Goal: Transaction & Acquisition: Purchase product/service

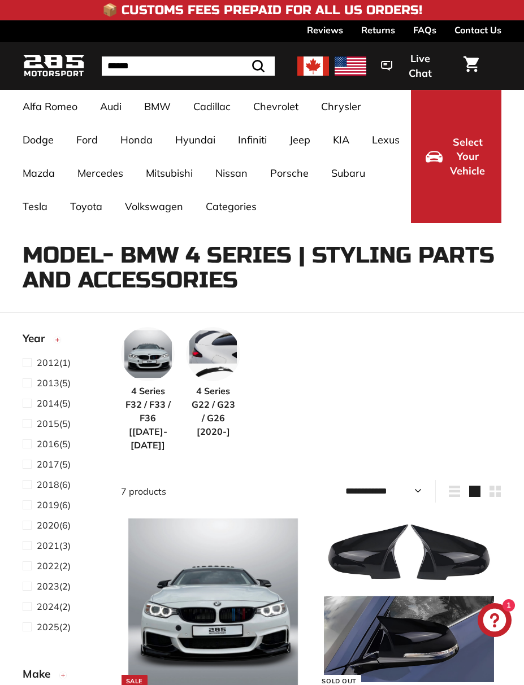
select select "**********"
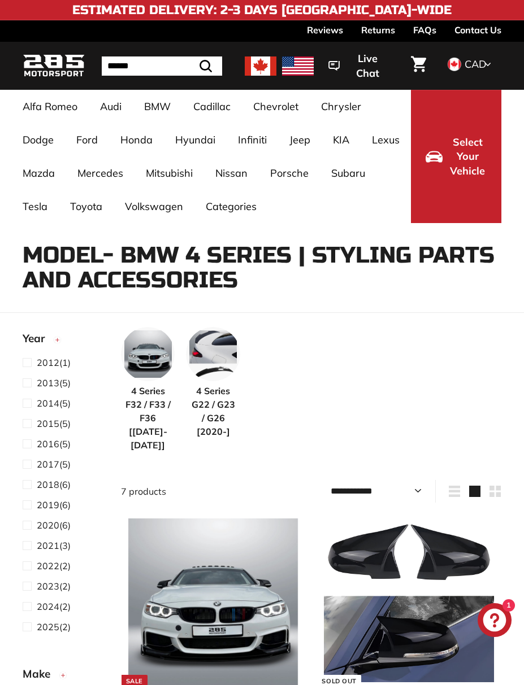
click at [432, 29] on link "FAQs" at bounding box center [424, 29] width 23 height 19
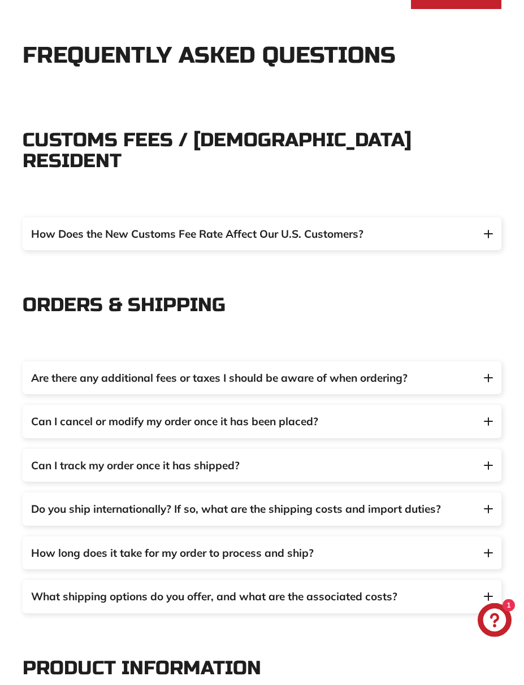
scroll to position [215, 0]
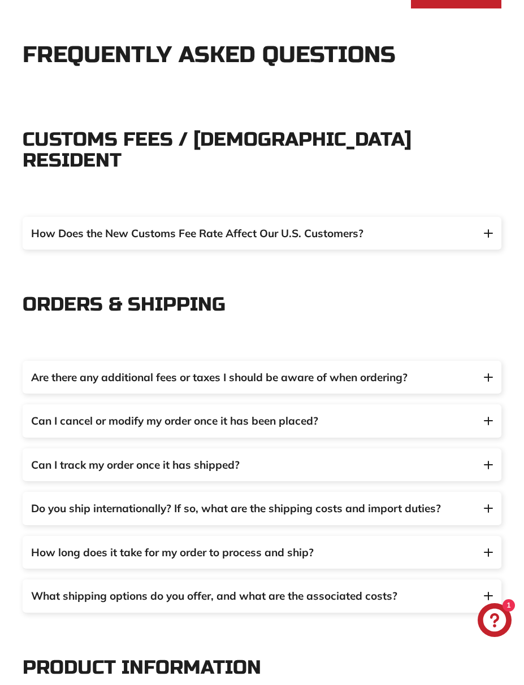
click at [487, 373] on img "button" at bounding box center [488, 377] width 9 height 8
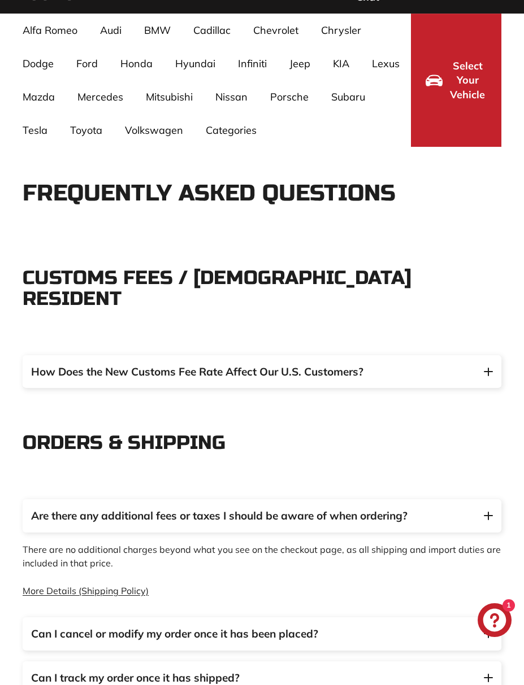
scroll to position [0, 0]
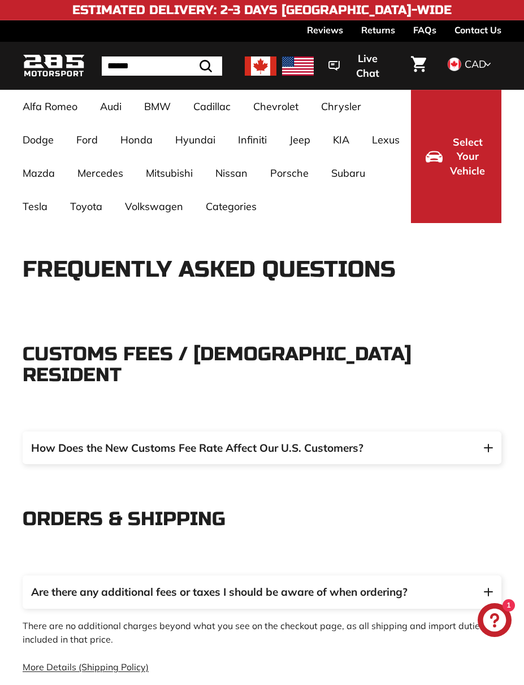
click at [260, 67] on img at bounding box center [261, 66] width 32 height 19
click at [255, 71] on img at bounding box center [261, 66] width 32 height 19
click at [56, 60] on img at bounding box center [54, 66] width 62 height 27
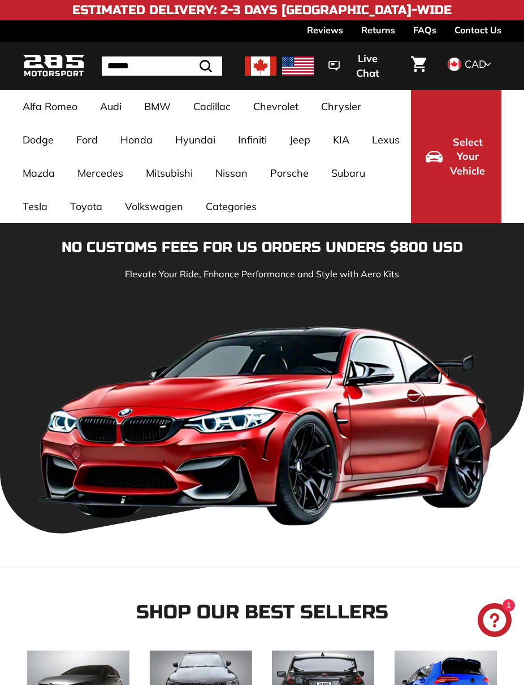
click at [153, 570] on link "3 Series F30 [[DATE]-[DATE]]" at bounding box center [151, 586] width 64 height 32
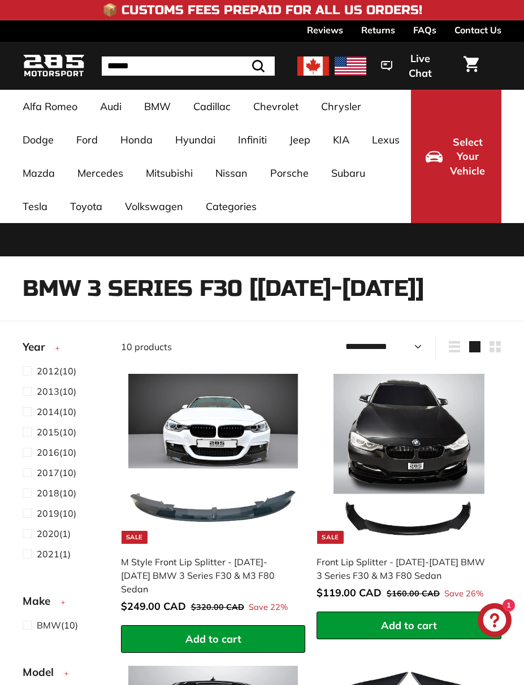
select select "**********"
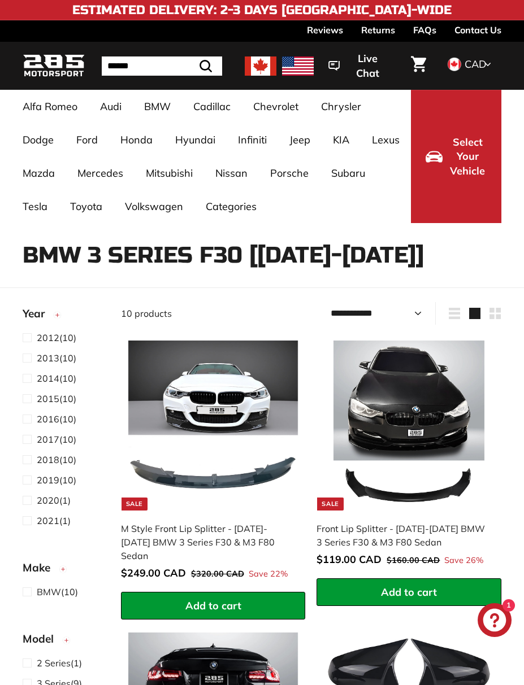
click at [45, 380] on span "2014" at bounding box center [48, 378] width 23 height 11
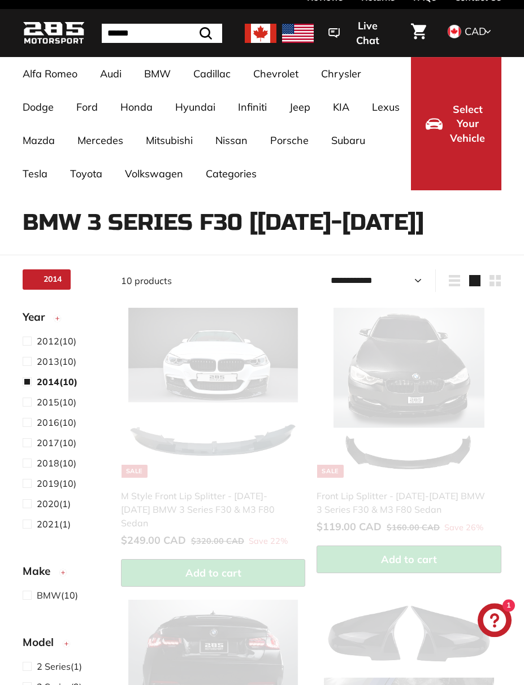
scroll to position [73, 0]
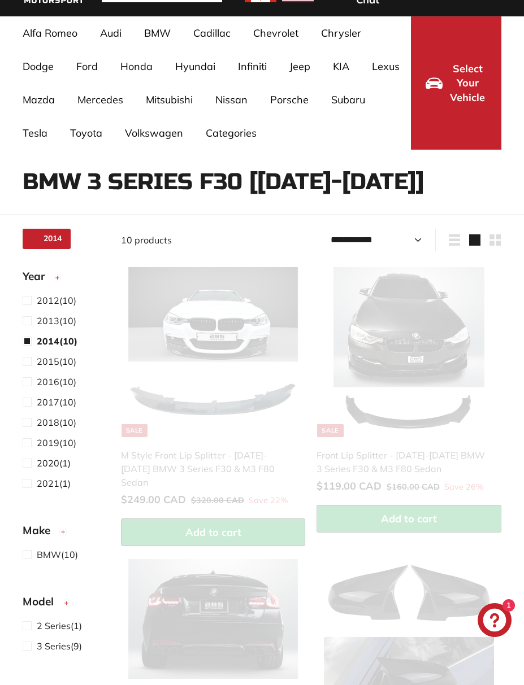
select select "**********"
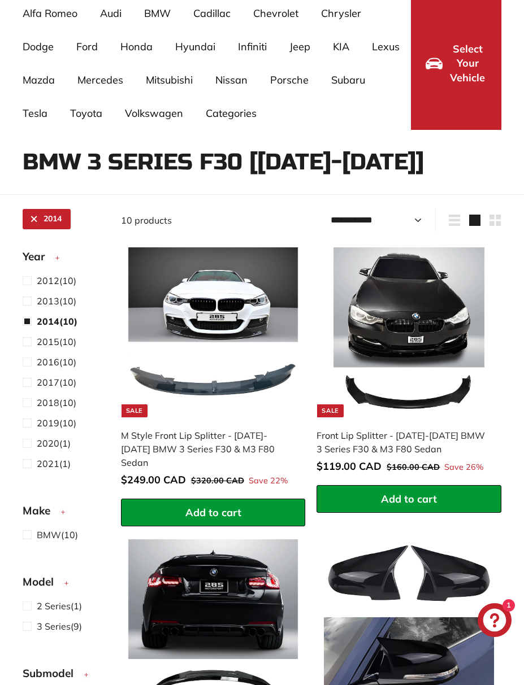
scroll to position [93, 0]
click at [419, 327] on img at bounding box center [409, 332] width 170 height 170
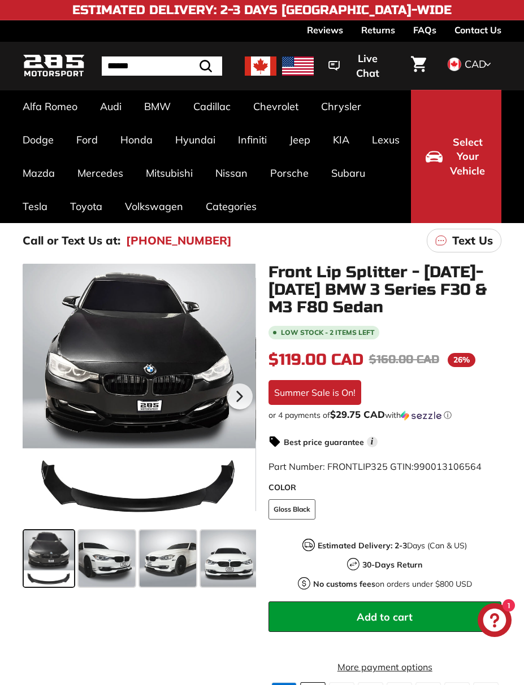
click at [115, 562] on span at bounding box center [107, 559] width 57 height 57
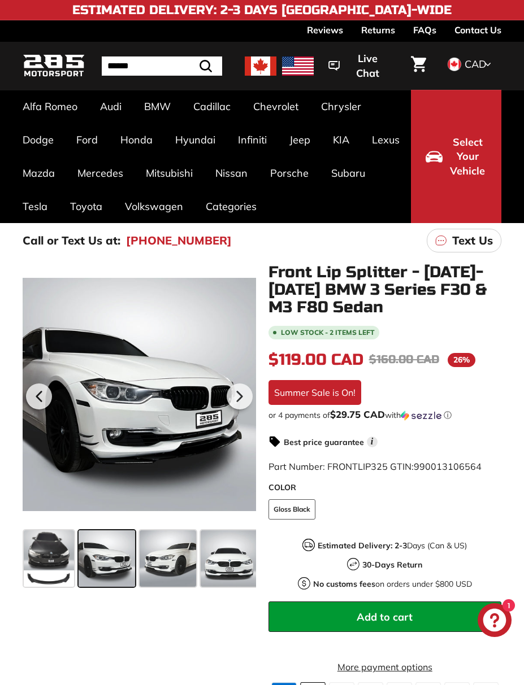
click at [163, 564] on span at bounding box center [168, 559] width 57 height 57
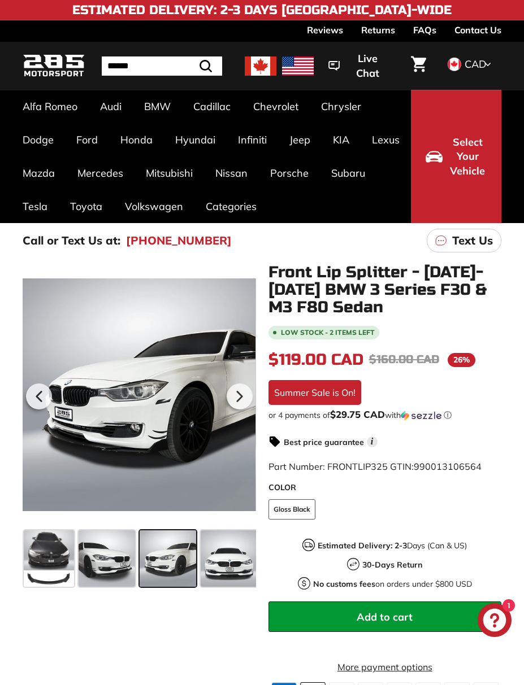
click at [225, 560] on span at bounding box center [229, 559] width 57 height 57
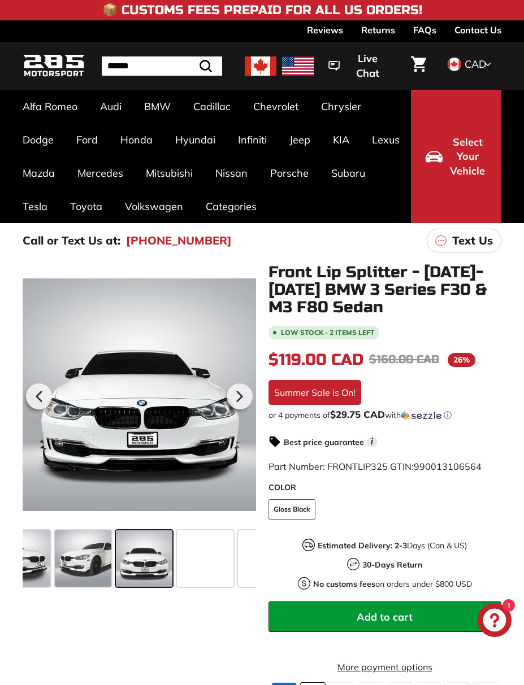
scroll to position [0, 89]
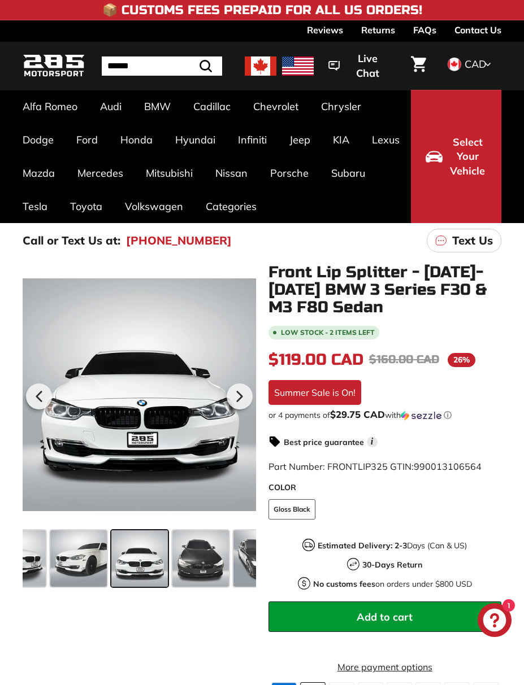
click at [78, 560] on span at bounding box center [78, 559] width 57 height 57
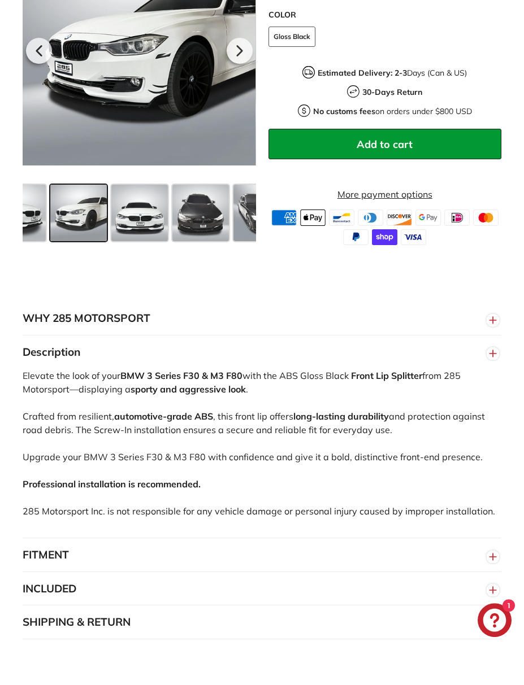
scroll to position [473, 0]
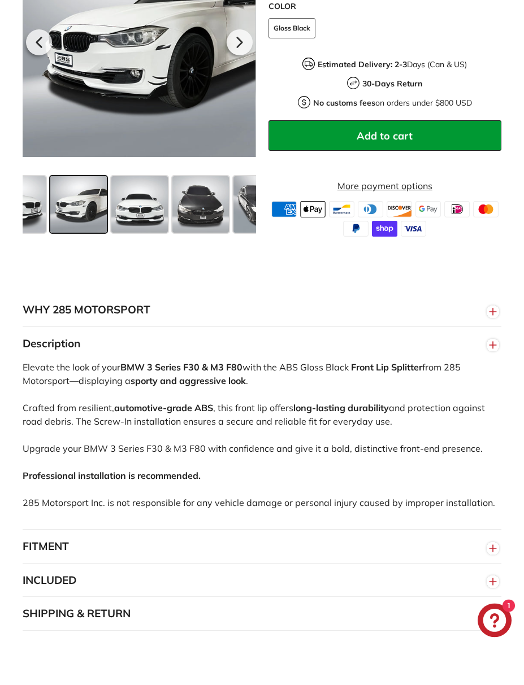
click at [488, 555] on circle "button" at bounding box center [492, 548] width 12 height 12
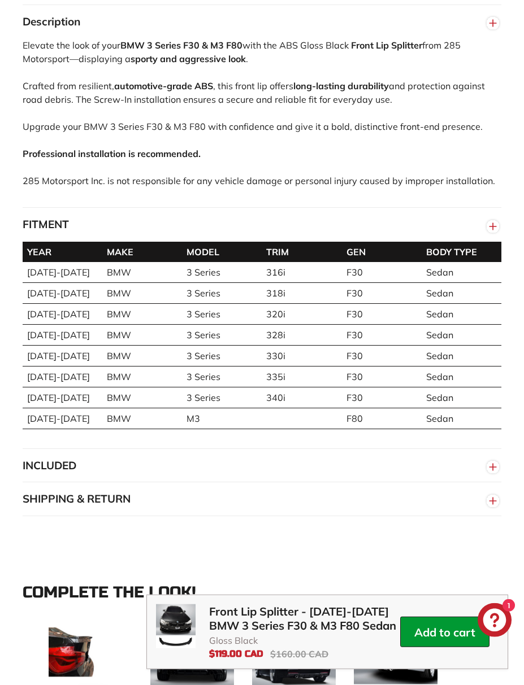
scroll to position [806, 0]
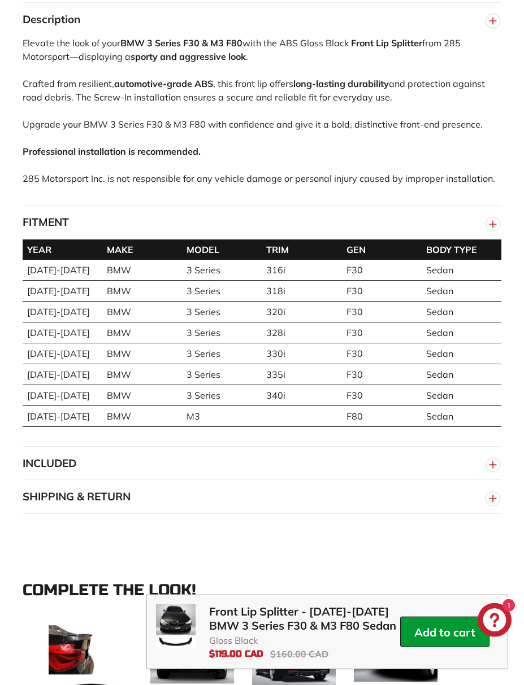
click at [492, 471] on circle "button" at bounding box center [492, 465] width 12 height 12
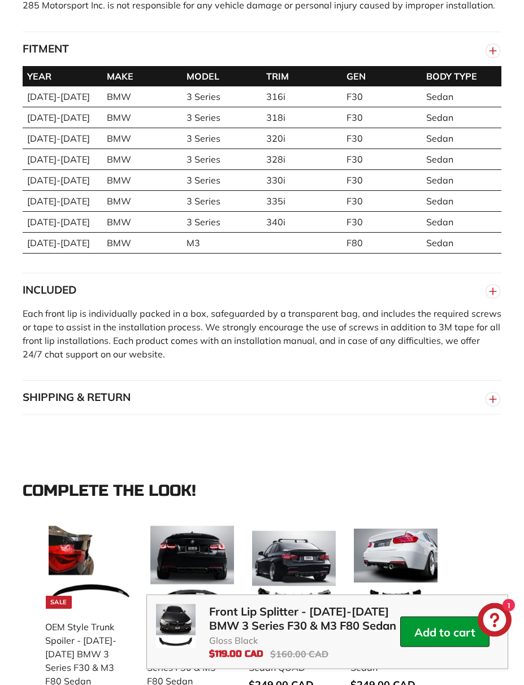
scroll to position [979, 0]
click at [494, 632] on icon "Chat window" at bounding box center [494, 620] width 23 height 23
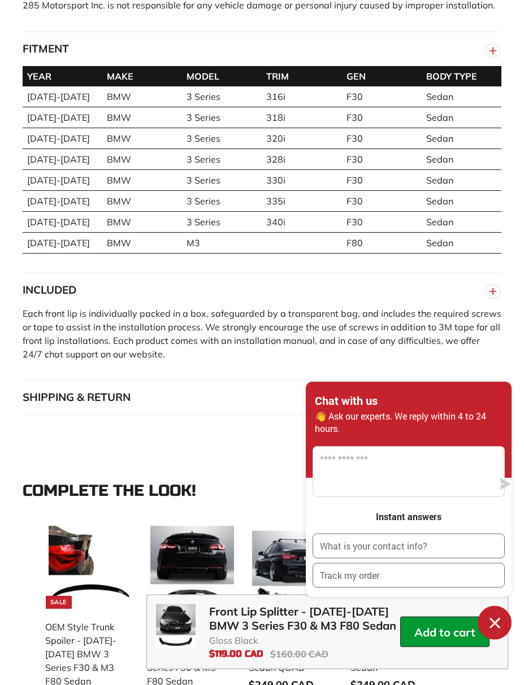
click at [485, 405] on icon "button" at bounding box center [492, 399] width 17 height 20
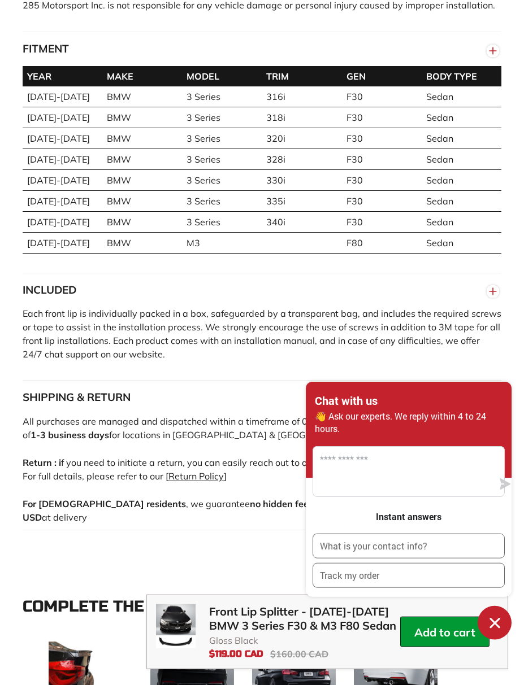
click at [37, 564] on div "WHY 285 MOTORSPORT «We bring more to the table than our competitors and we’re c…" at bounding box center [262, 163] width 524 height 803
click at [497, 628] on icon "Chat window" at bounding box center [494, 623] width 10 height 10
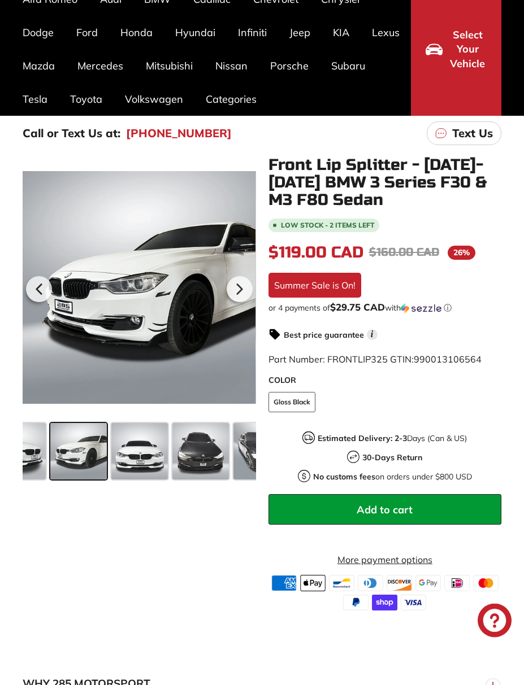
scroll to position [107, 0]
click at [75, 460] on span at bounding box center [78, 451] width 57 height 57
click at [140, 346] on div at bounding box center [139, 288] width 233 height 262
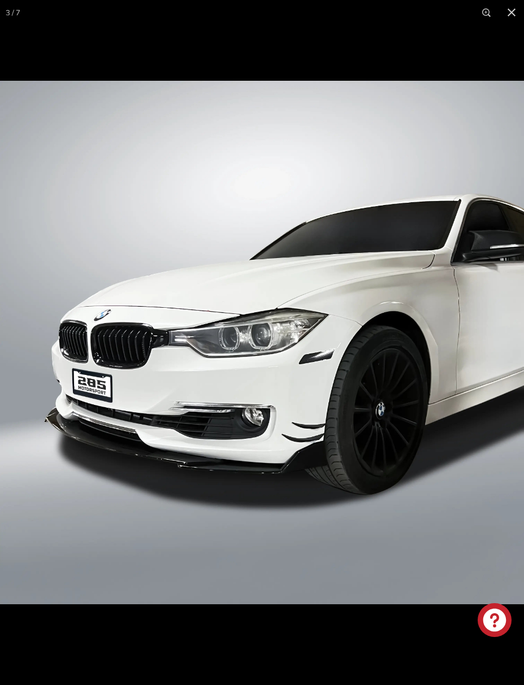
click at [431, 508] on img at bounding box center [262, 343] width 524 height 524
click at [444, 499] on img at bounding box center [262, 343] width 524 height 524
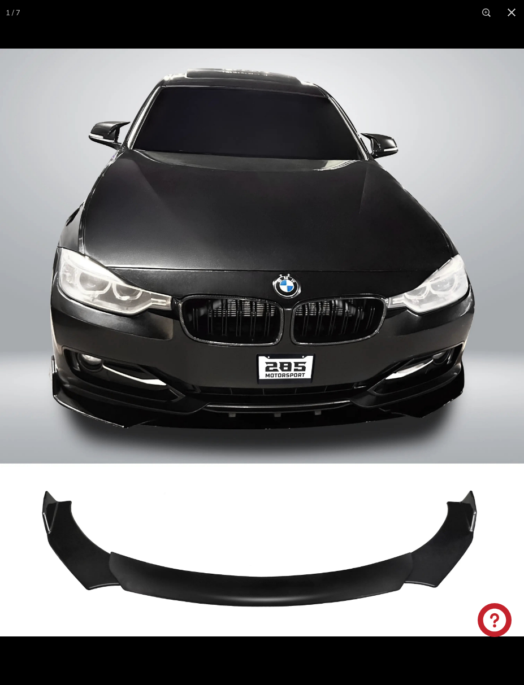
scroll to position [0, 0]
click at [511, 21] on button at bounding box center [511, 12] width 25 height 25
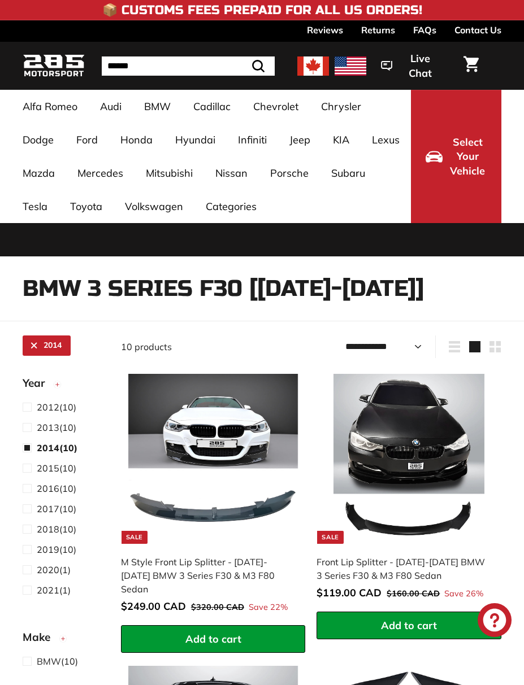
select select "**********"
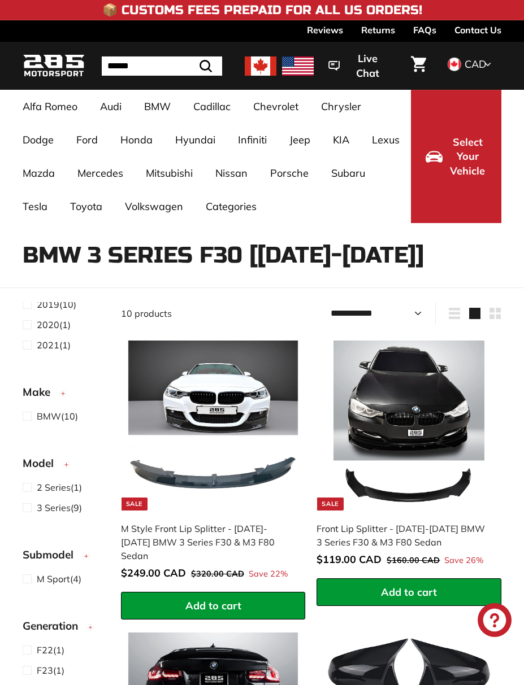
scroll to position [212, 0]
click at [25, 507] on span at bounding box center [30, 508] width 14 height 14
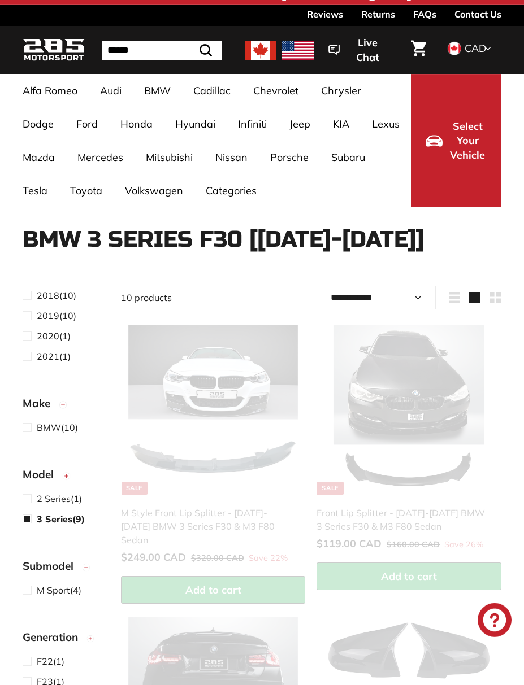
scroll to position [73, 0]
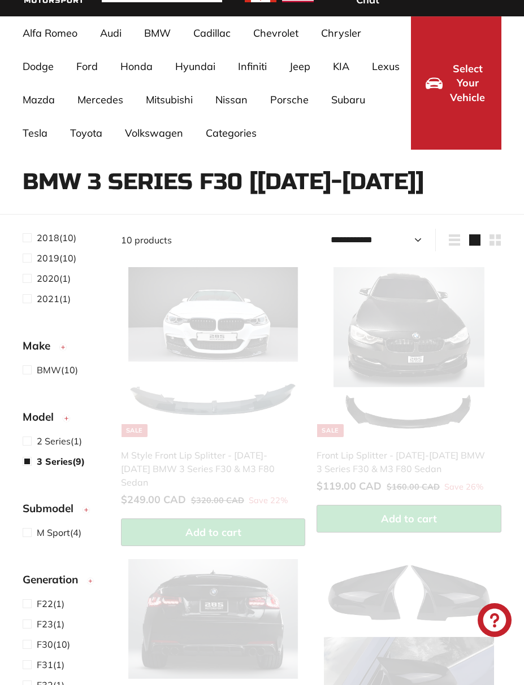
select select "**********"
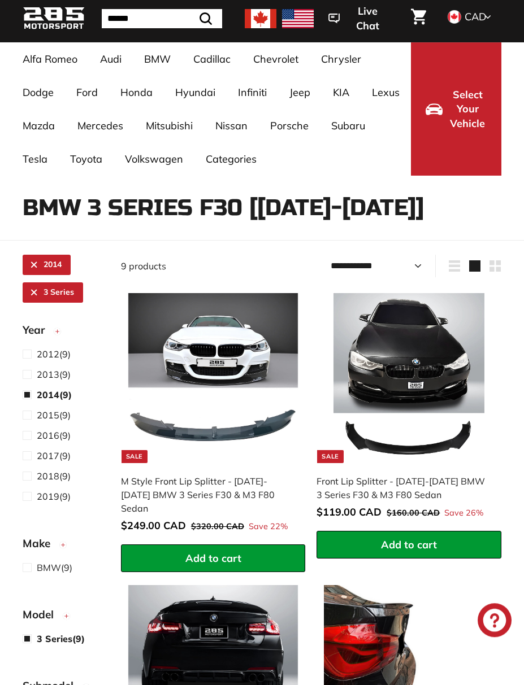
scroll to position [0, 0]
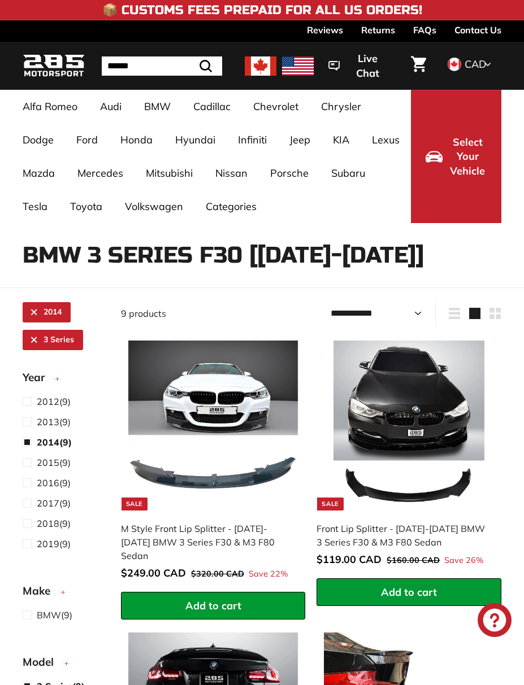
click at [56, 63] on img at bounding box center [54, 66] width 62 height 27
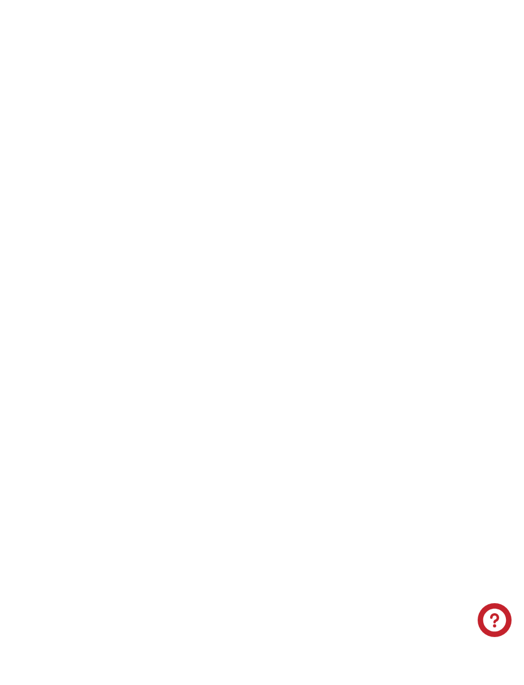
scroll to position [2327, 0]
